Goal: Browse casually

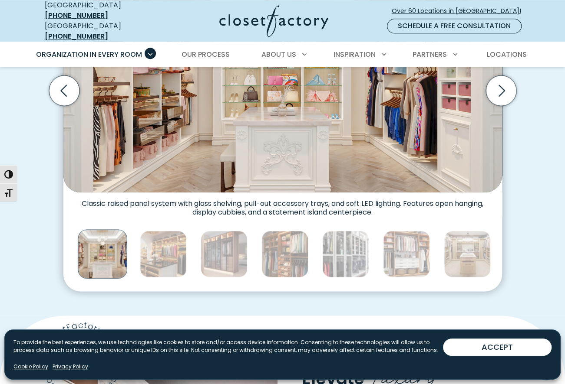
scroll to position [260, 0]
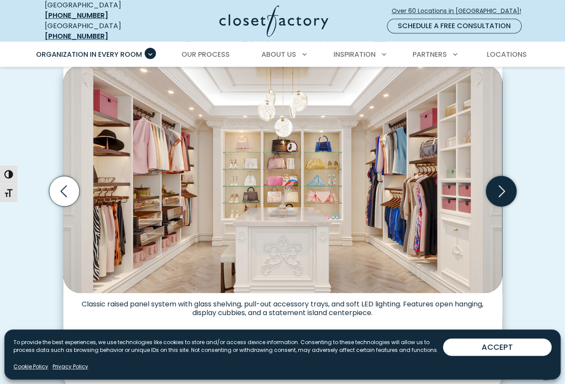
click at [502, 186] on icon "Next slide" at bounding box center [501, 191] width 7 height 12
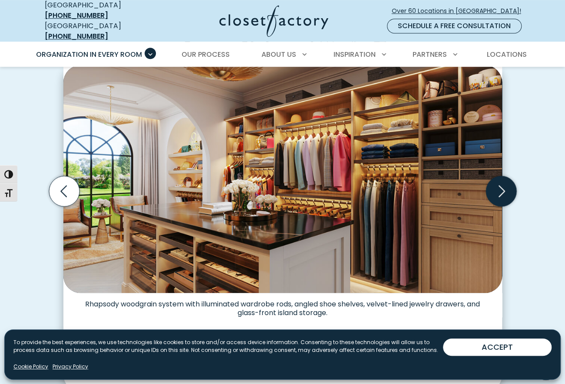
click at [502, 186] on icon "Next slide" at bounding box center [501, 191] width 7 height 12
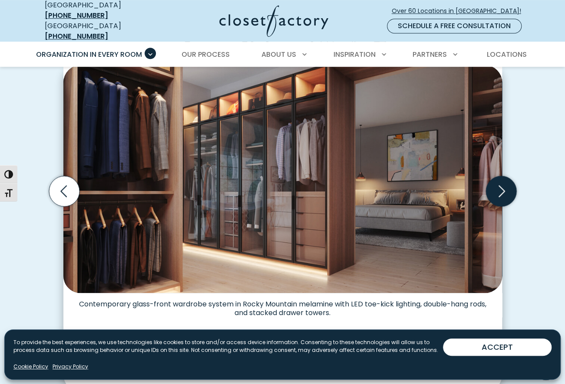
click at [502, 186] on icon "Next slide" at bounding box center [501, 191] width 7 height 12
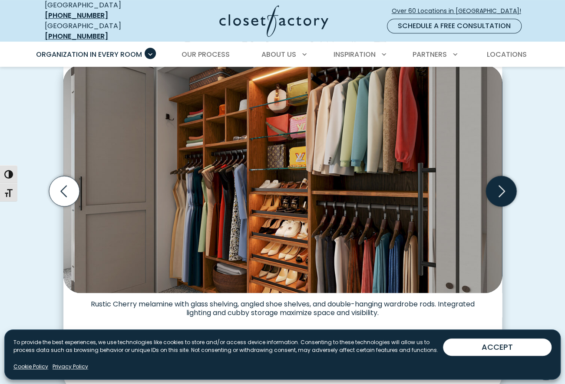
click at [502, 186] on icon "Next slide" at bounding box center [501, 191] width 7 height 12
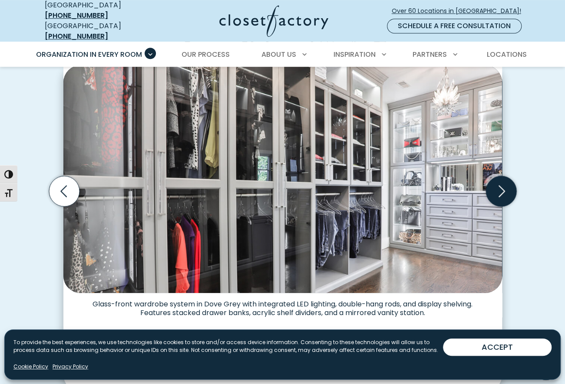
click at [502, 186] on icon "Next slide" at bounding box center [501, 191] width 7 height 12
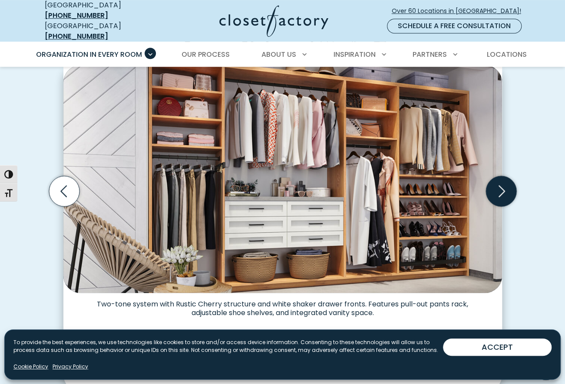
click at [502, 186] on icon "Next slide" at bounding box center [501, 191] width 7 height 12
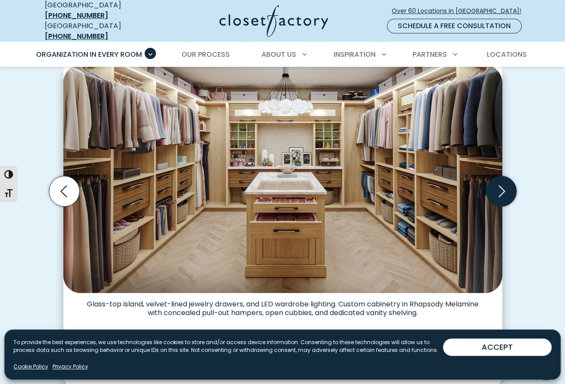
click at [502, 186] on icon "Next slide" at bounding box center [501, 191] width 7 height 12
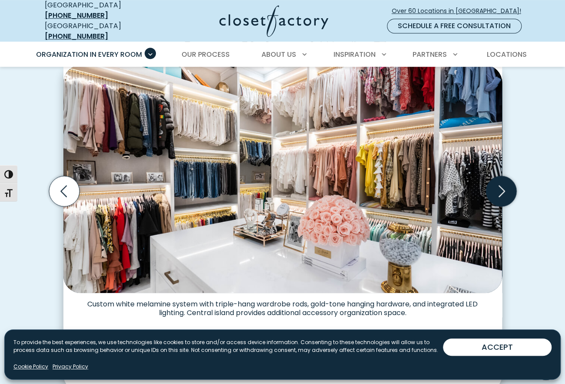
click at [502, 186] on icon "Next slide" at bounding box center [501, 191] width 7 height 12
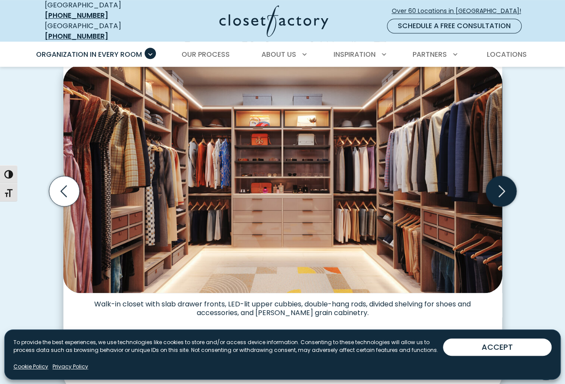
click at [502, 186] on icon "Next slide" at bounding box center [501, 191] width 7 height 12
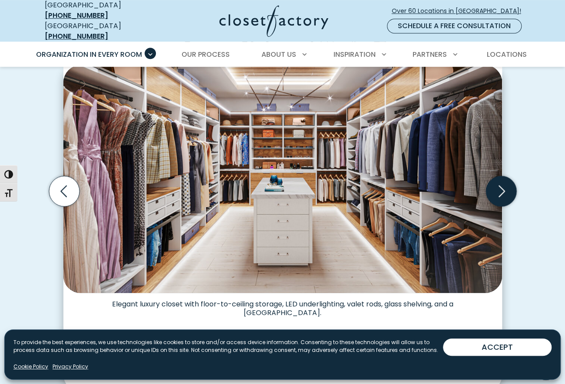
click at [502, 186] on icon "Next slide" at bounding box center [501, 191] width 7 height 12
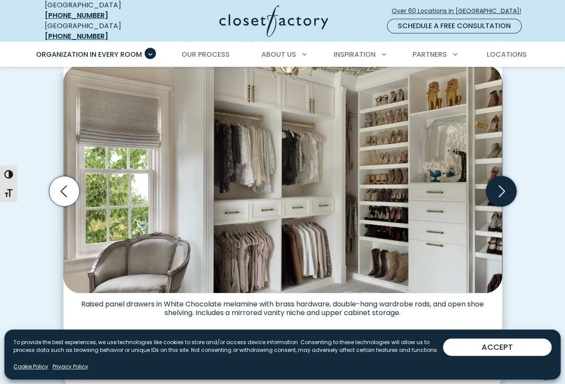
click at [502, 186] on icon "Next slide" at bounding box center [501, 191] width 7 height 12
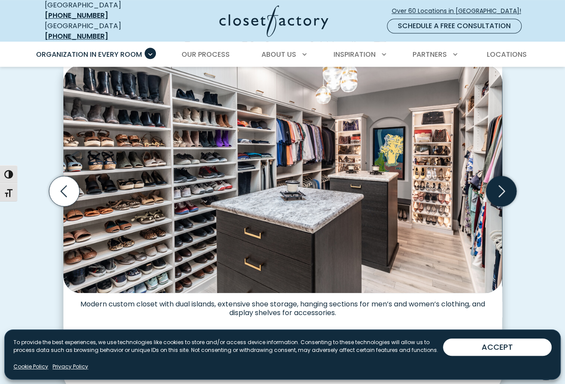
click at [502, 186] on icon "Next slide" at bounding box center [501, 191] width 7 height 12
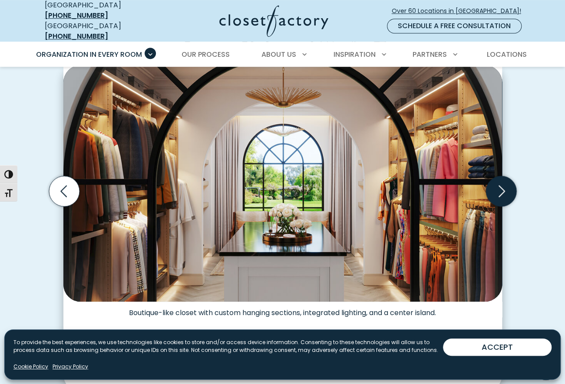
click at [502, 186] on icon "Next slide" at bounding box center [501, 191] width 7 height 12
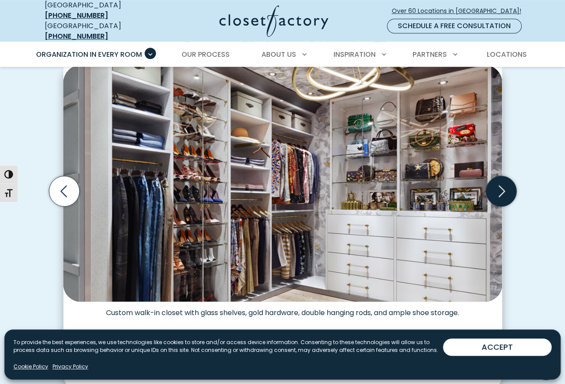
click at [502, 186] on icon "Next slide" at bounding box center [501, 191] width 7 height 12
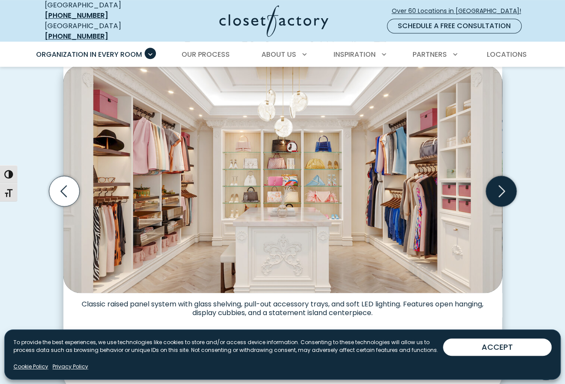
click at [502, 187] on icon "Next slide" at bounding box center [501, 191] width 7 height 12
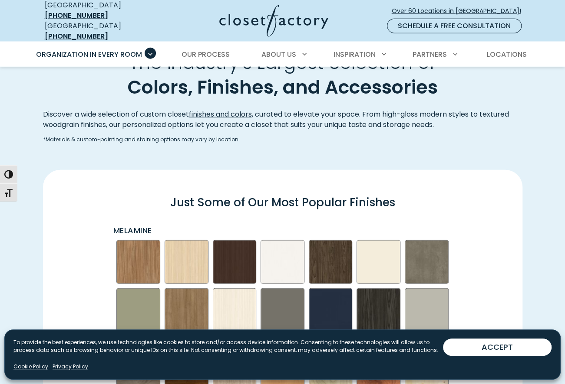
scroll to position [1128, 0]
